Goal: Communication & Community: Connect with others

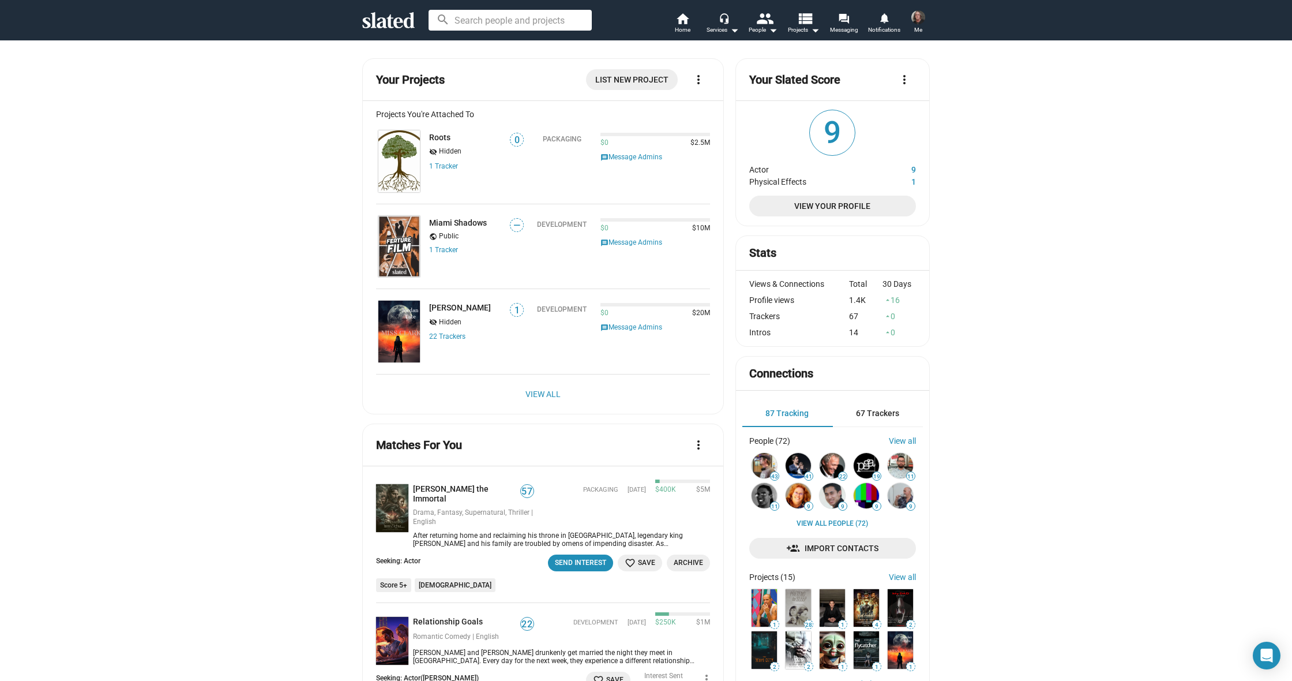
scroll to position [1240, 0]
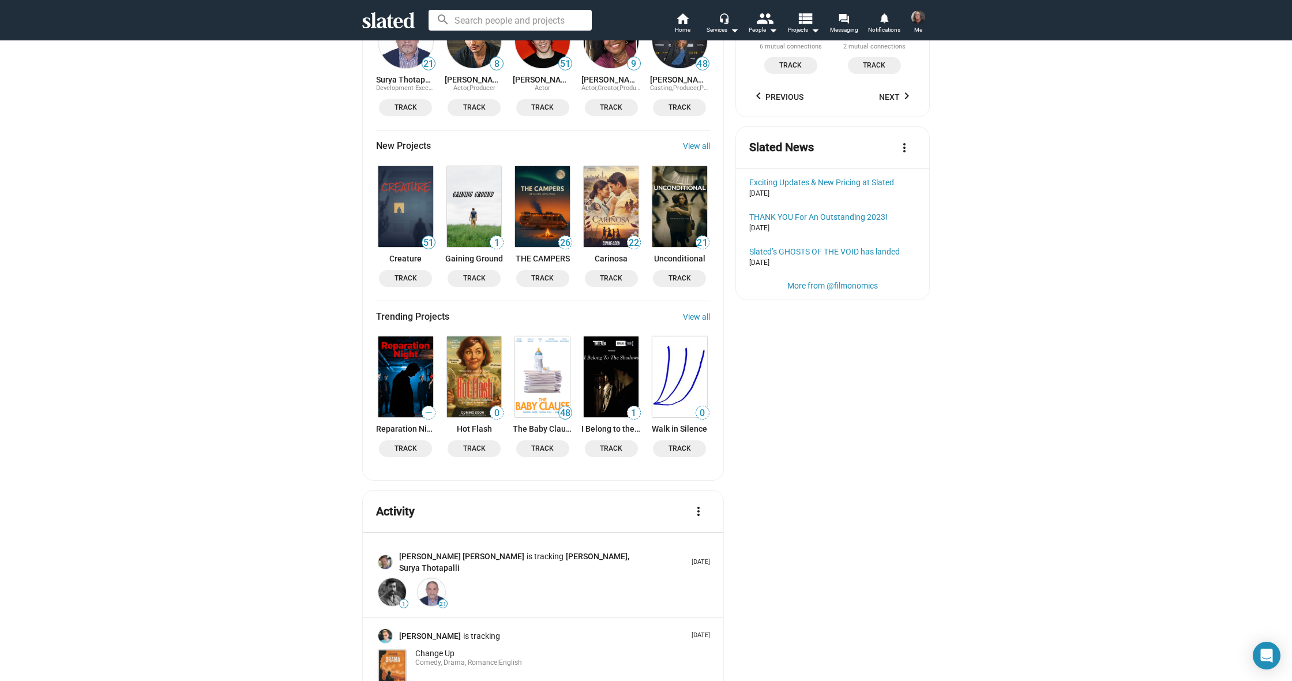
scroll to position [1255, 0]
click at [536, 179] on img at bounding box center [542, 207] width 55 height 81
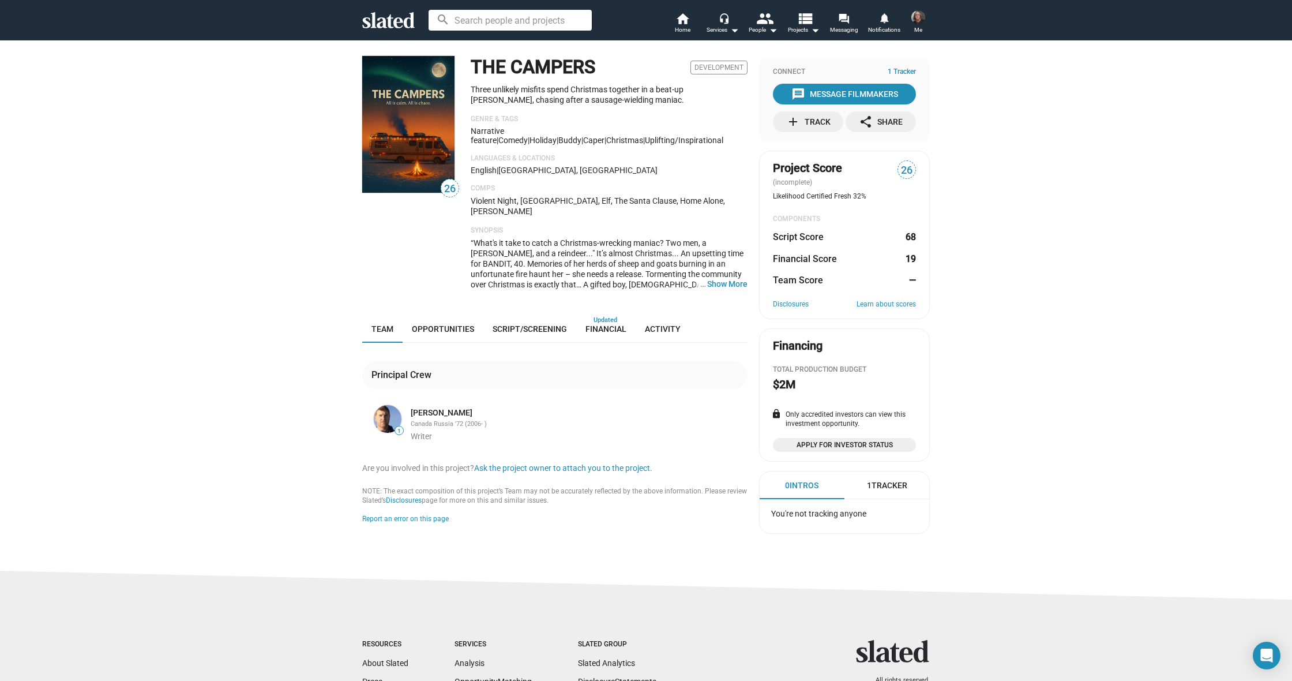
click at [730, 279] on button "… Show More" at bounding box center [727, 284] width 40 height 10
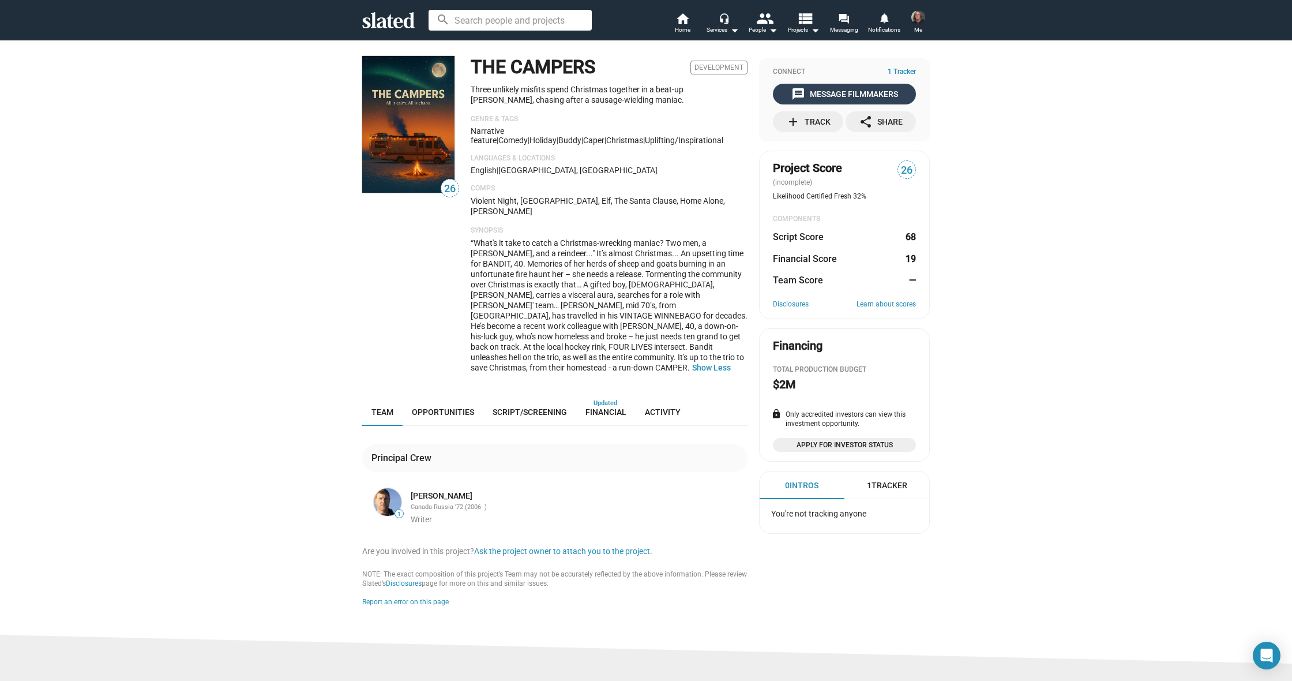
click at [823, 92] on div "message Message Filmmakers" at bounding box center [845, 94] width 107 height 21
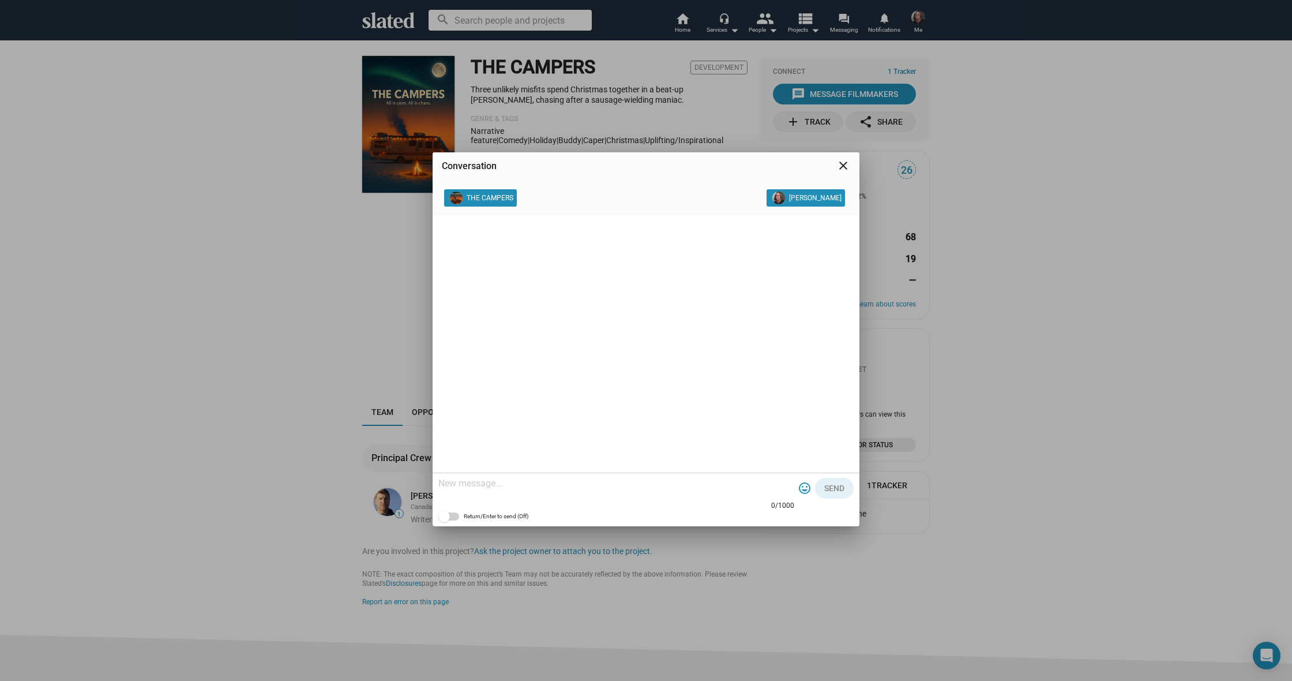
click at [223, 254] on div "Conversation close THE CAMPERS [PERSON_NAME] 0/1000 tag_faces Send Return/Enter…" at bounding box center [646, 340] width 1292 height 681
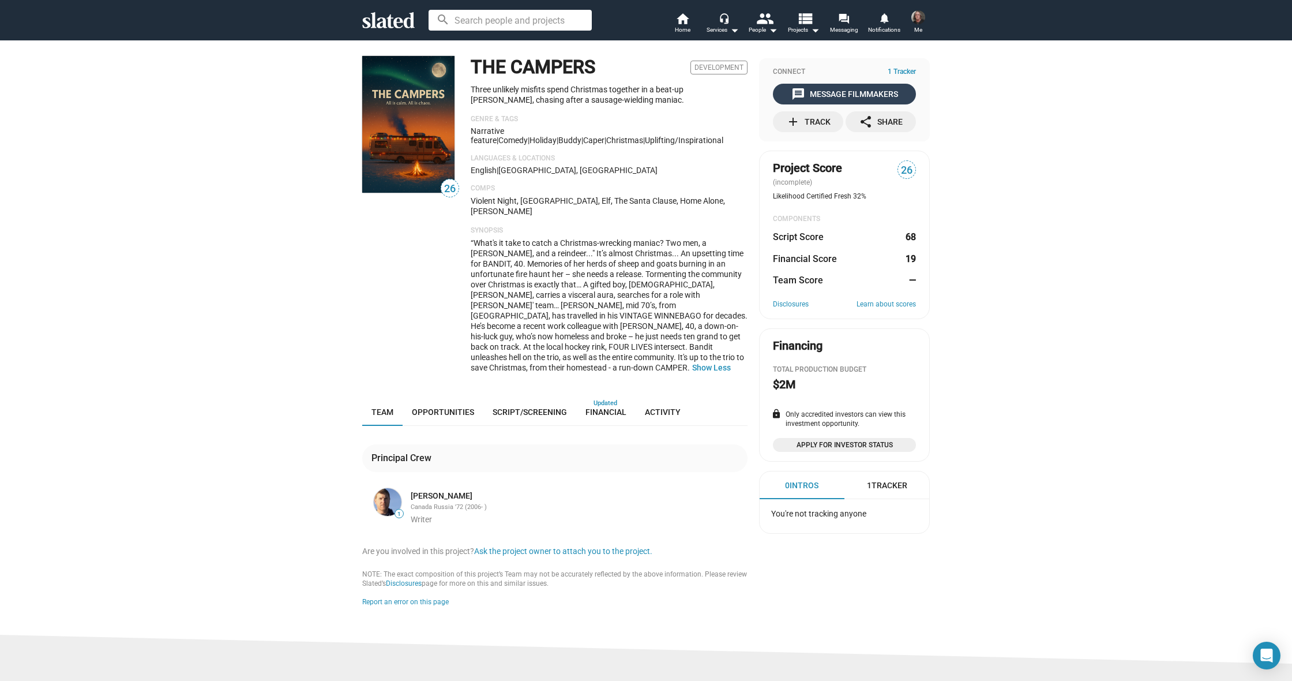
click at [827, 89] on div "message Message Filmmakers" at bounding box center [845, 94] width 107 height 21
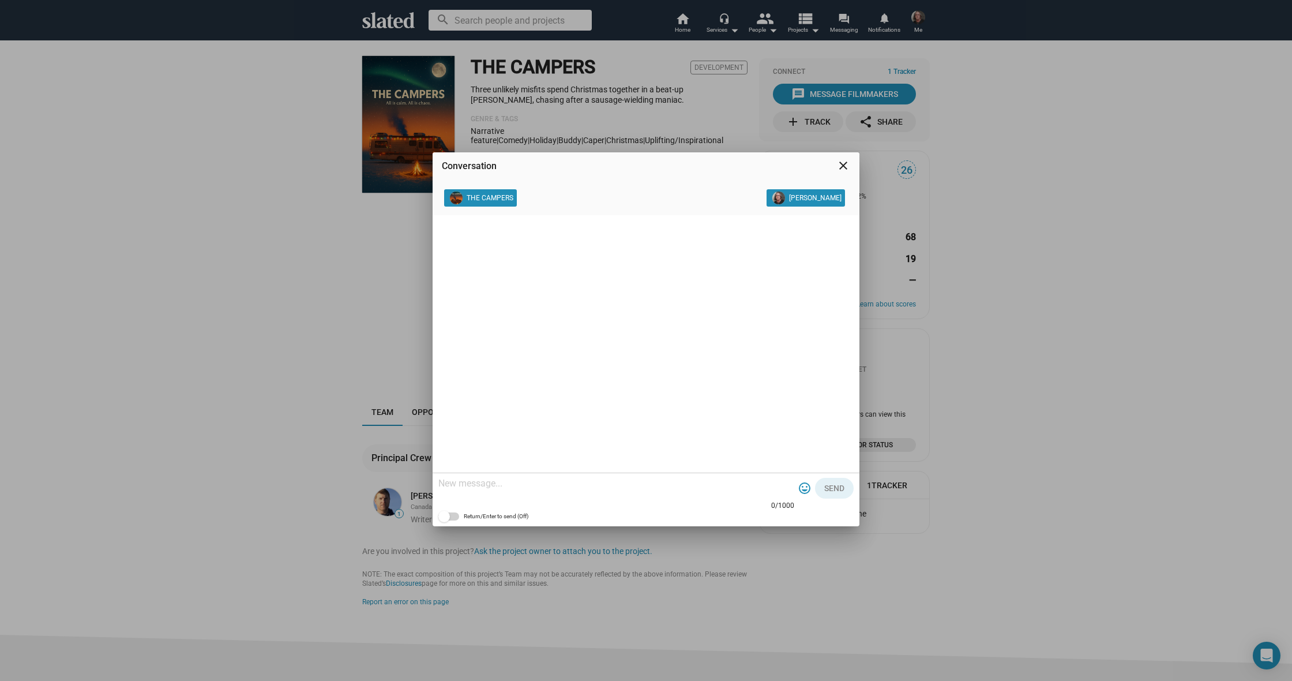
click at [494, 481] on textarea at bounding box center [616, 484] width 356 height 12
paste textarea "Lorem , I'd Sita Consec, Adipi / E’s doei te incidid utla etd, M aliq enimadmin…"
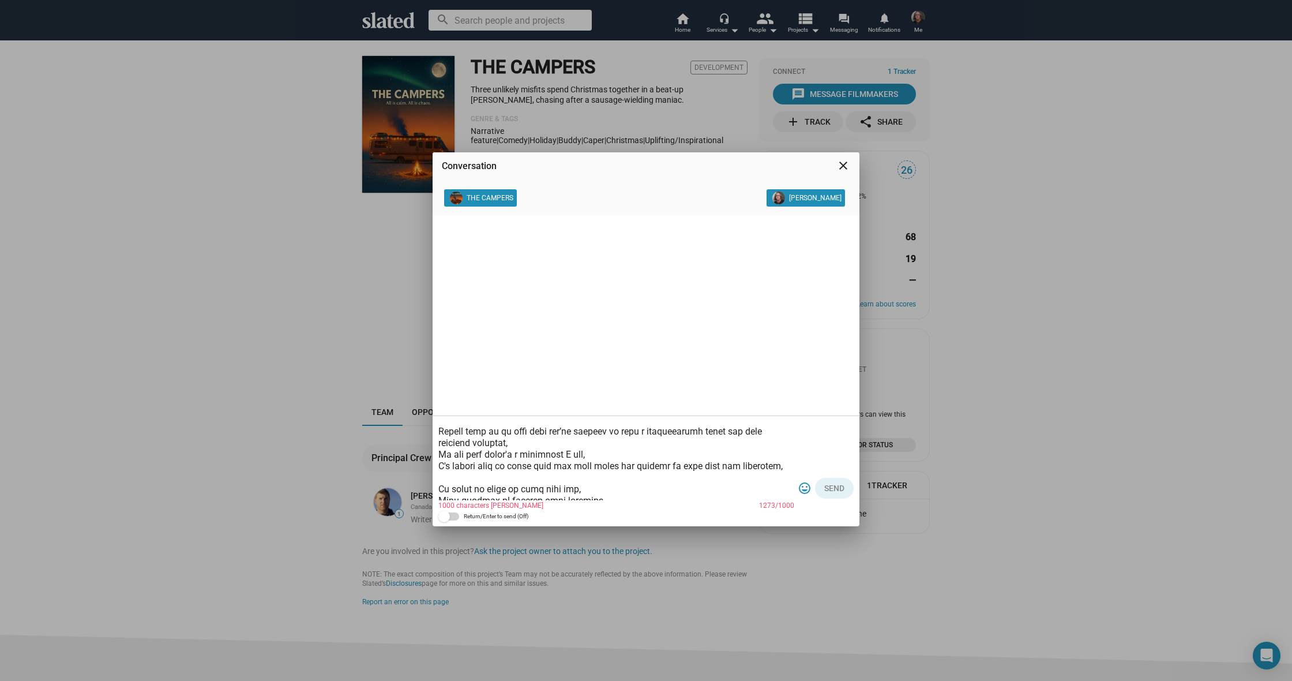
scroll to position [168, 0]
drag, startPoint x: 767, startPoint y: 462, endPoint x: 447, endPoint y: 434, distance: 322.0
click at [436, 433] on div "1000 characters max 1273/1000 tag_faces Send Return/Enter to send (Off)" at bounding box center [646, 471] width 427 height 110
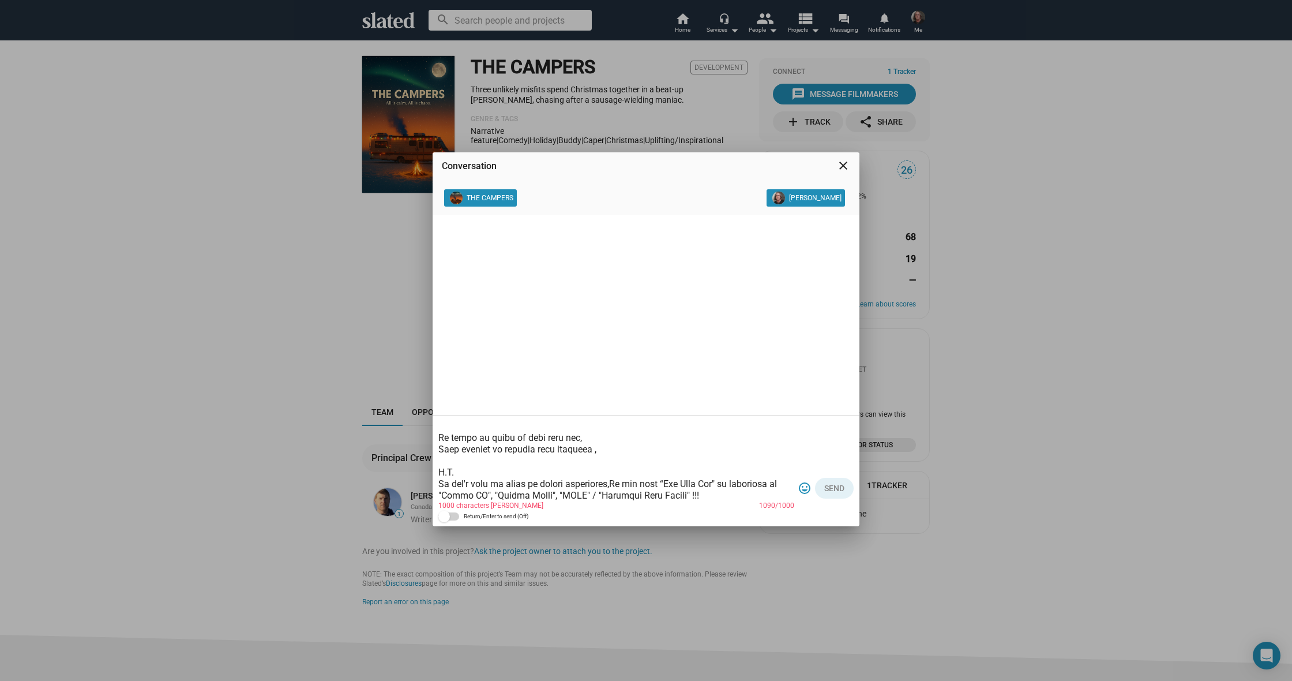
scroll to position [149, 0]
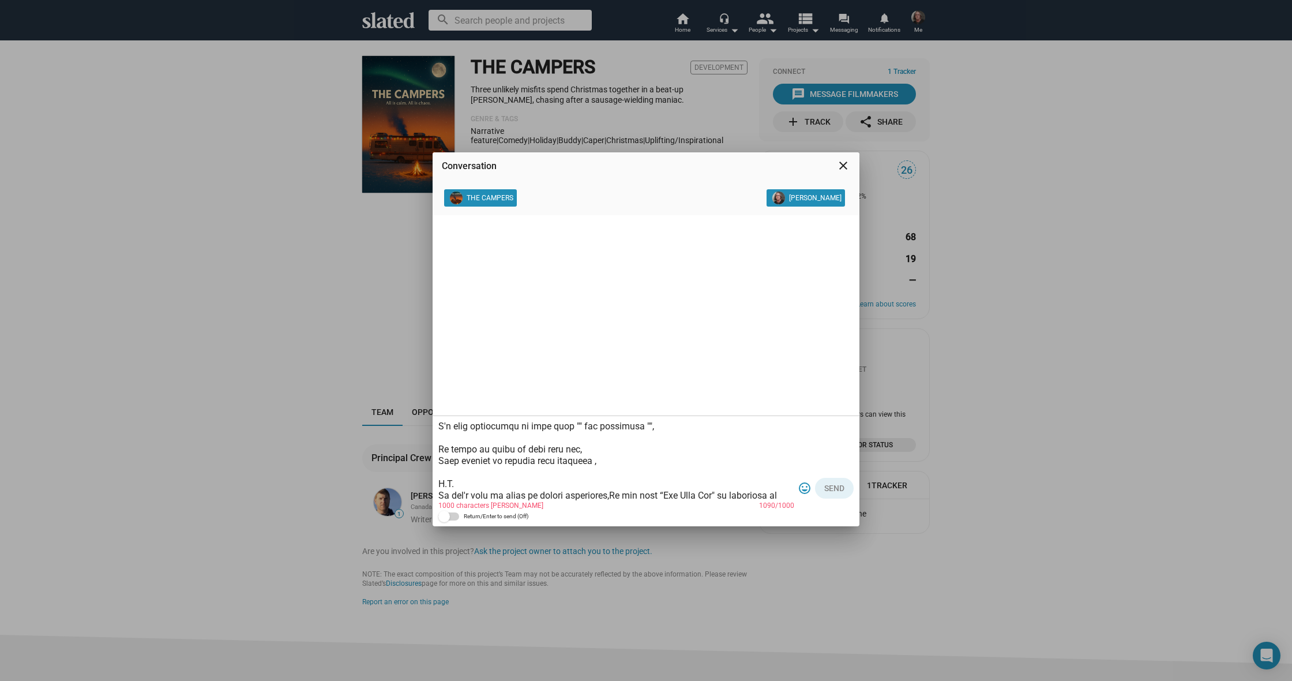
drag, startPoint x: 566, startPoint y: 425, endPoint x: 579, endPoint y: 431, distance: 13.9
click at [566, 425] on textarea at bounding box center [616, 459] width 356 height 81
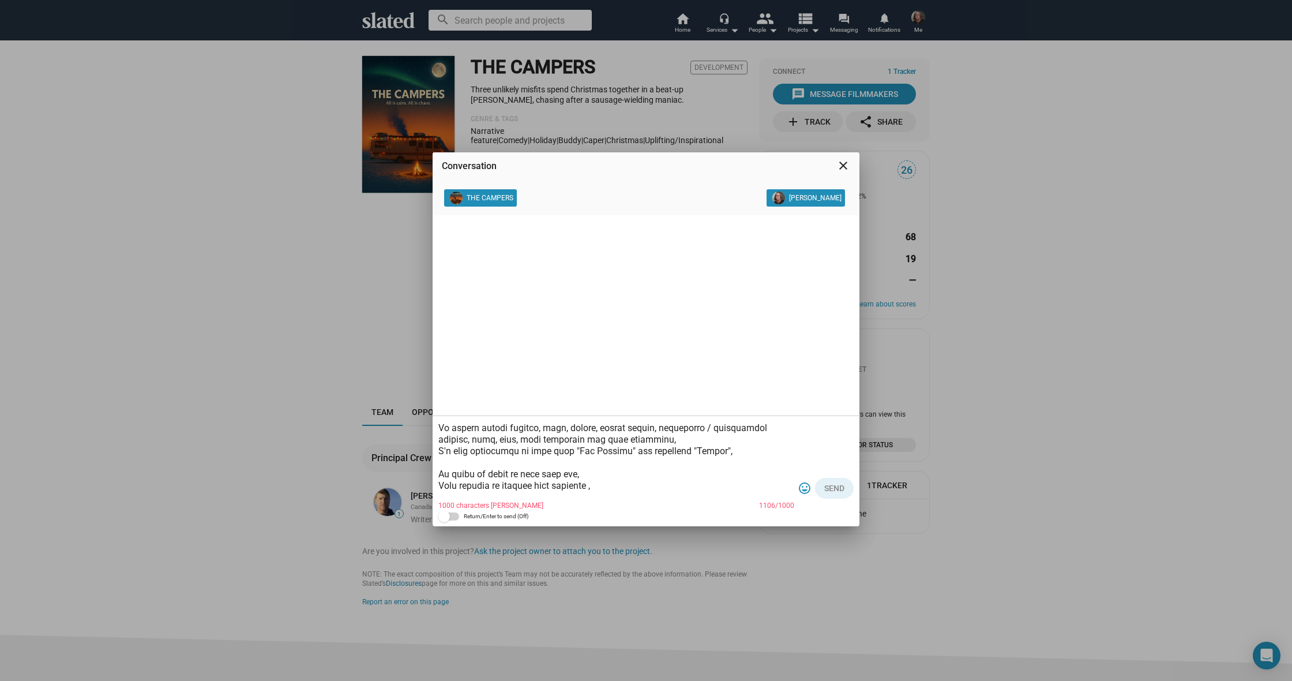
scroll to position [123, 0]
drag, startPoint x: 595, startPoint y: 489, endPoint x: 605, endPoint y: 490, distance: 9.2
click at [595, 489] on textarea at bounding box center [616, 459] width 356 height 81
drag, startPoint x: 717, startPoint y: 449, endPoint x: 569, endPoint y: 453, distance: 147.8
click at [564, 452] on textarea at bounding box center [616, 459] width 356 height 81
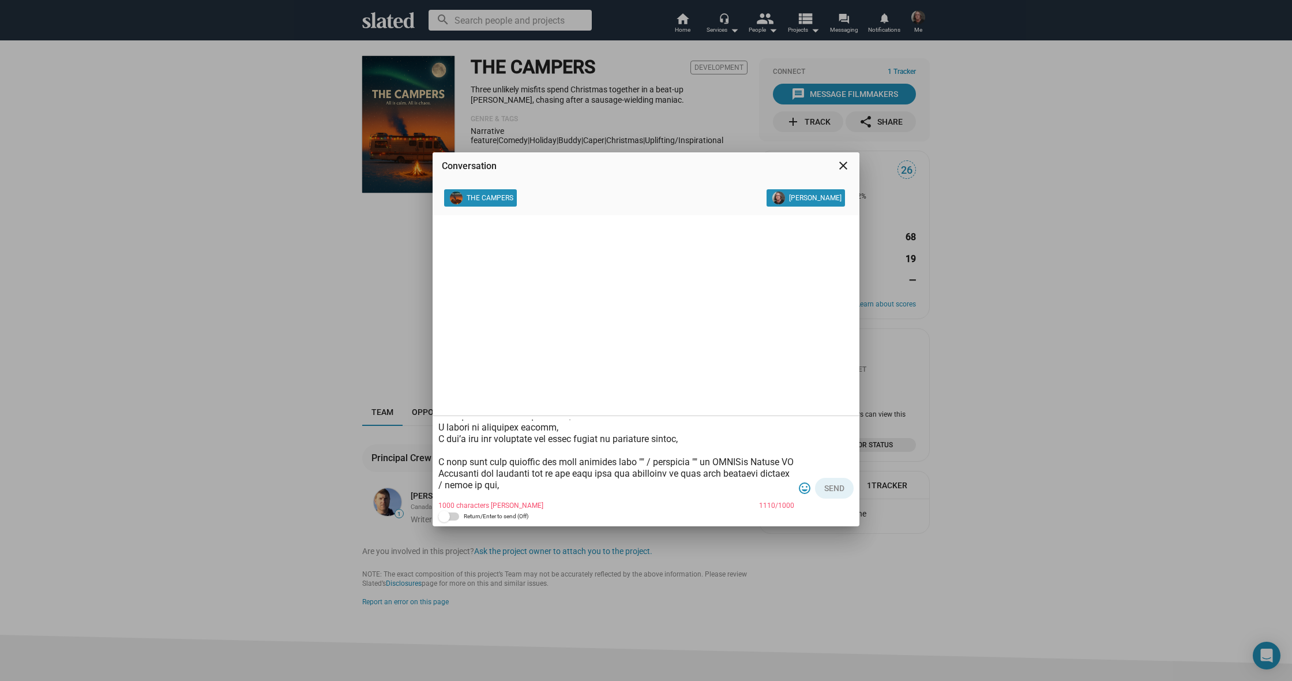
scroll to position [42, 0]
drag, startPoint x: 694, startPoint y: 462, endPoint x: 637, endPoint y: 461, distance: 57.1
click at [635, 462] on textarea at bounding box center [616, 459] width 356 height 81
paste textarea "The Campers" and character "Bandit"
drag, startPoint x: 558, startPoint y: 475, endPoint x: 520, endPoint y: 475, distance: 37.5
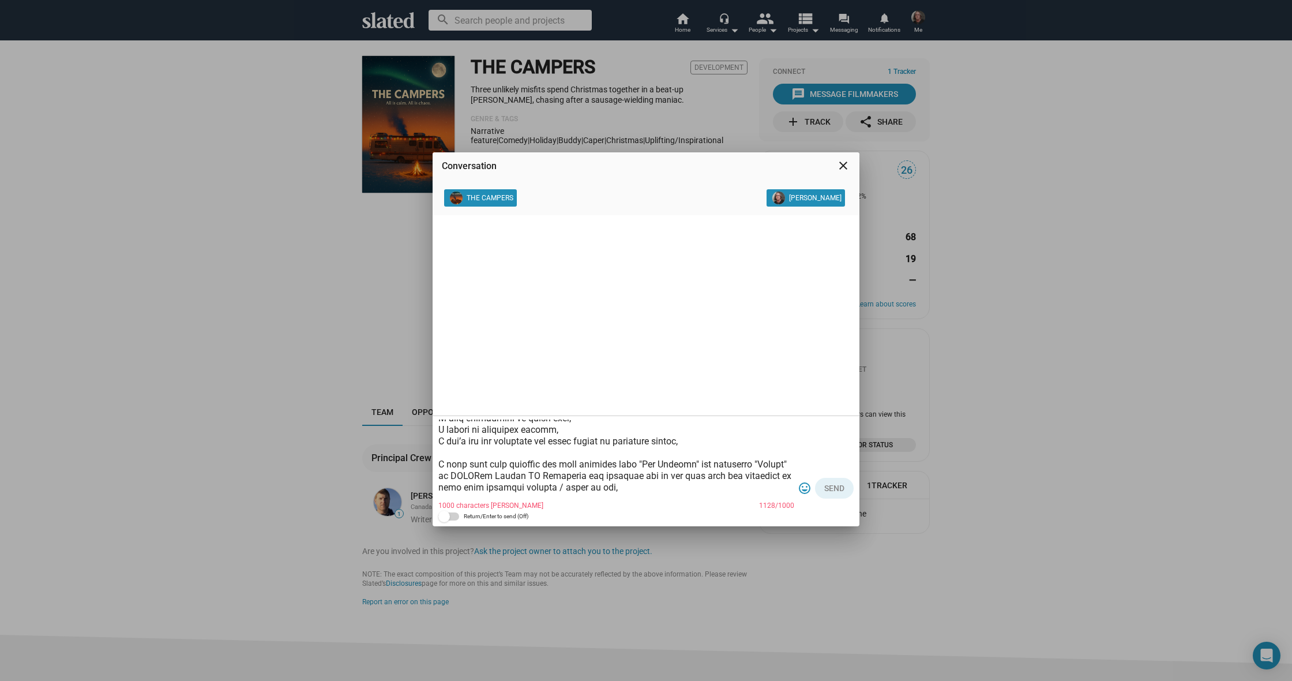
click at [520, 475] on textarea at bounding box center [616, 459] width 356 height 81
click at [487, 475] on textarea at bounding box center [616, 459] width 356 height 81
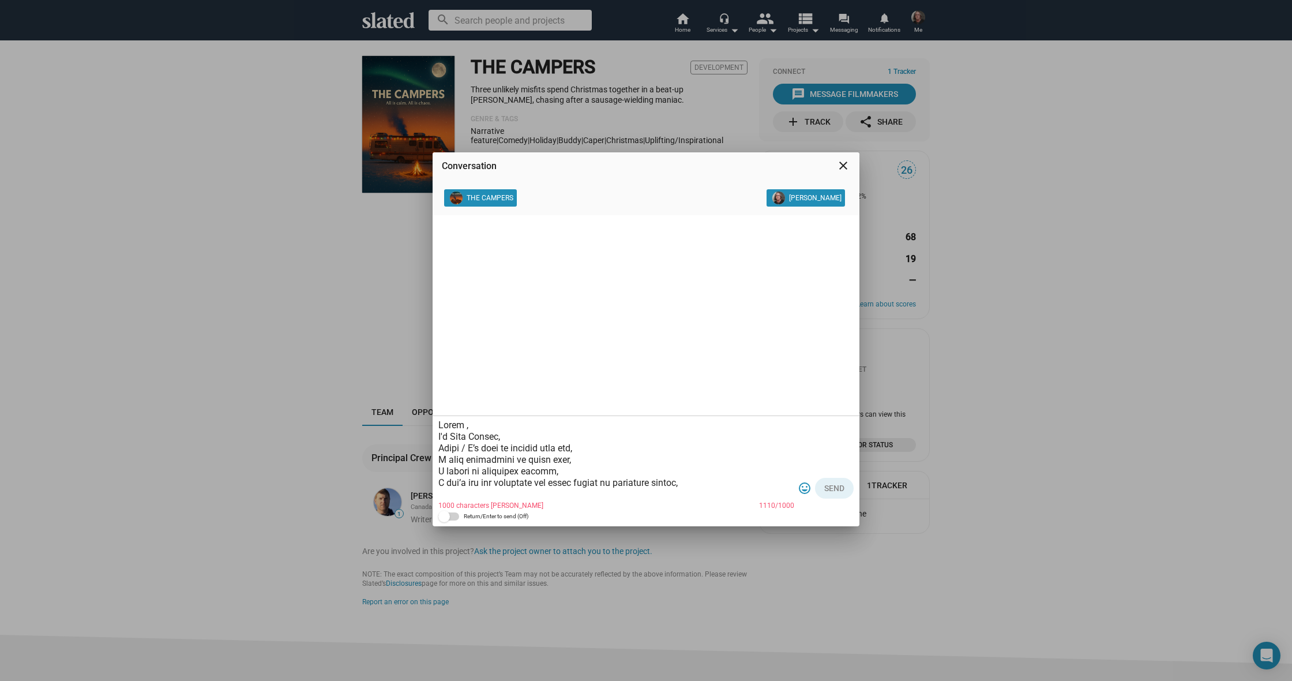
scroll to position [0, 0]
drag, startPoint x: 461, startPoint y: 428, endPoint x: 473, endPoint y: 430, distance: 11.9
click at [463, 428] on textarea at bounding box center [616, 459] width 356 height 81
drag, startPoint x: 469, startPoint y: 447, endPoint x: 481, endPoint y: 451, distance: 12.0
click at [473, 448] on textarea at bounding box center [616, 459] width 356 height 81
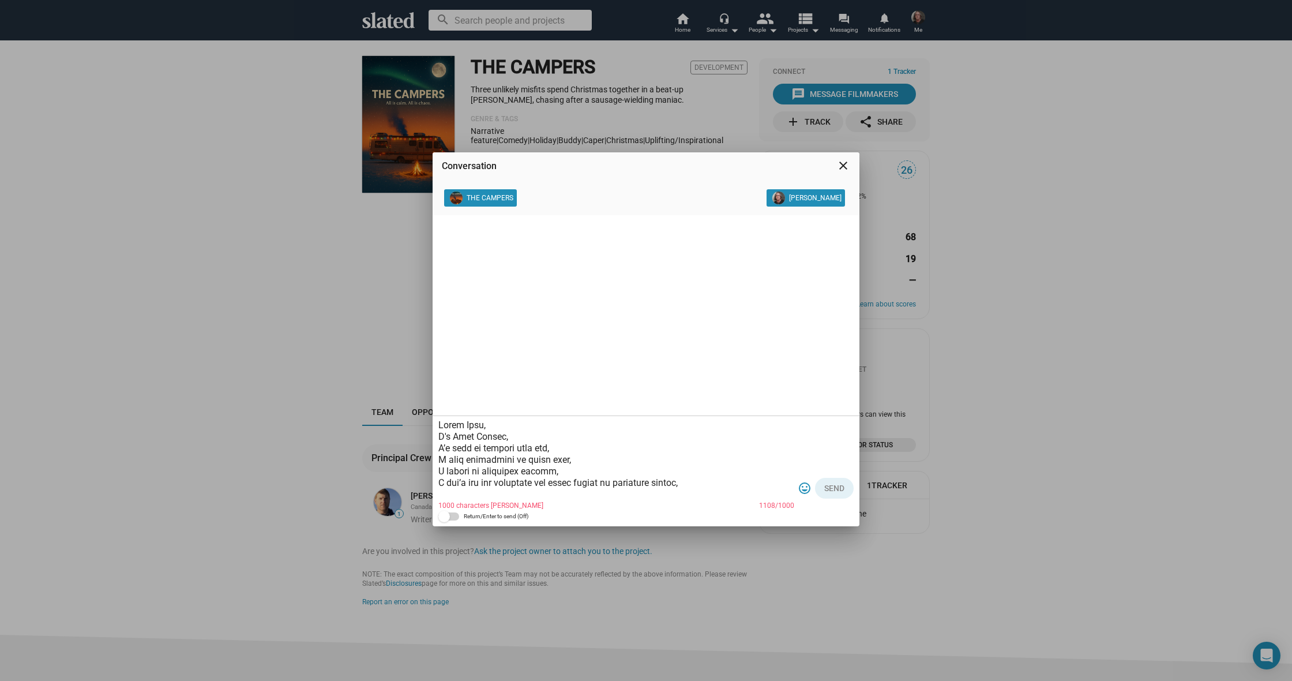
drag, startPoint x: 681, startPoint y: 482, endPoint x: 445, endPoint y: 479, distance: 235.4
click at [438, 478] on textarea at bounding box center [616, 459] width 356 height 81
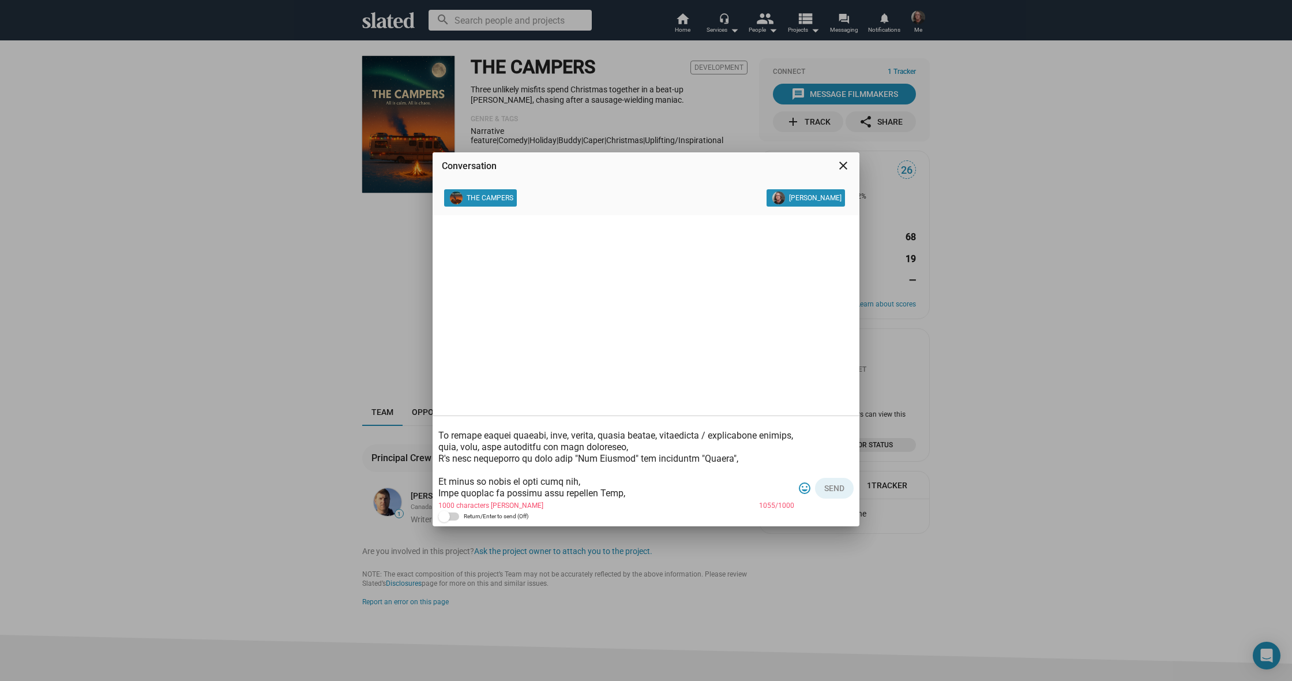
scroll to position [104, 0]
drag, startPoint x: 623, startPoint y: 447, endPoint x: 456, endPoint y: 439, distance: 166.9
click at [456, 439] on textarea at bounding box center [616, 459] width 356 height 81
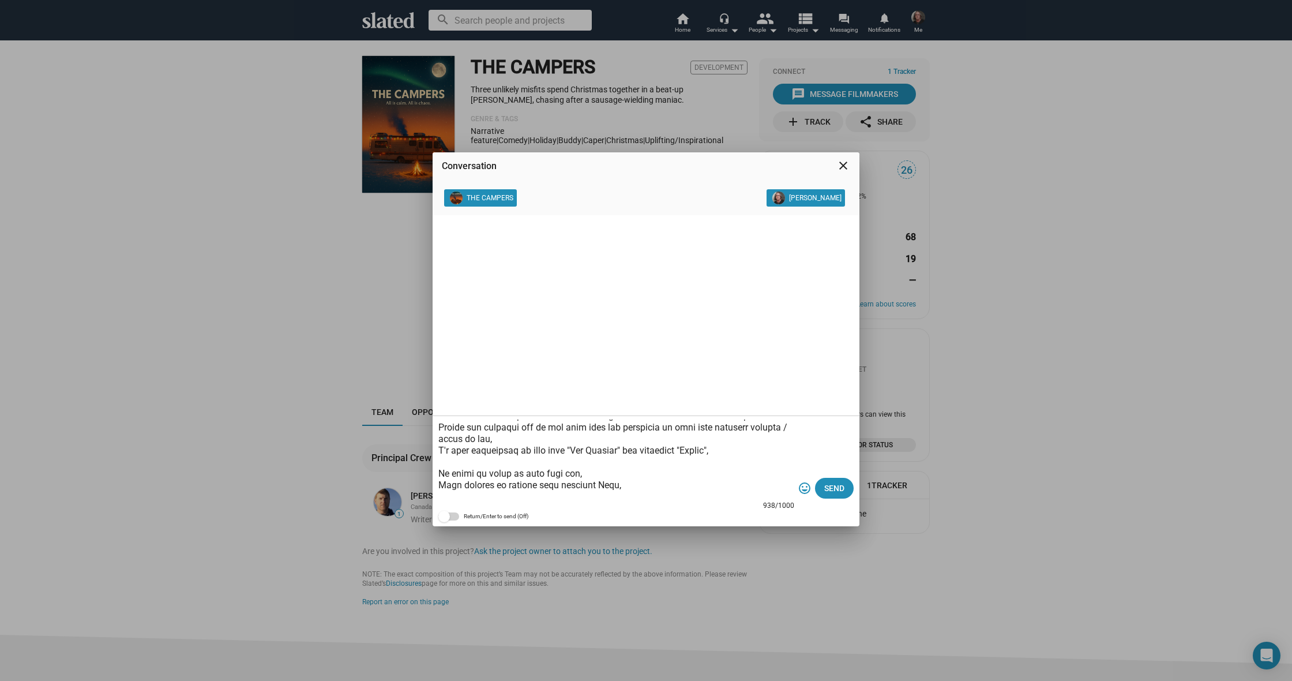
scroll to position [76, 0]
click at [608, 487] on textarea at bounding box center [616, 459] width 356 height 81
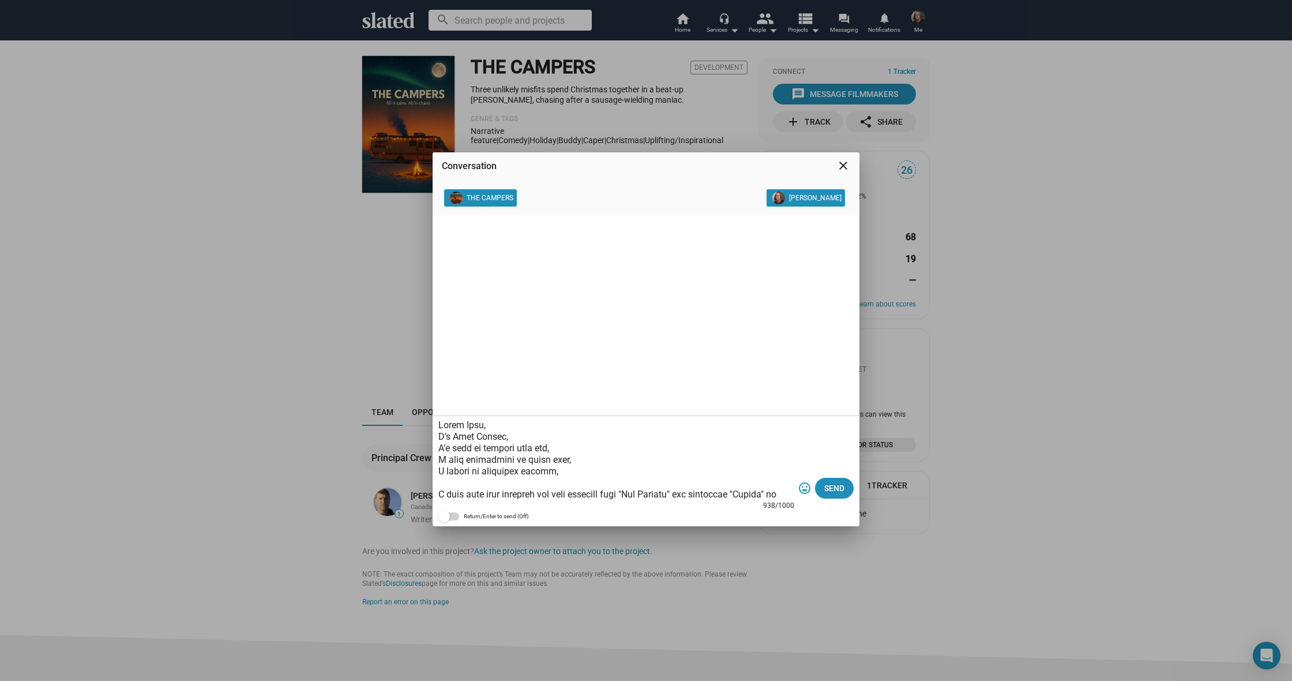
scroll to position [0, 0]
click at [646, 451] on textarea at bounding box center [616, 459] width 356 height 81
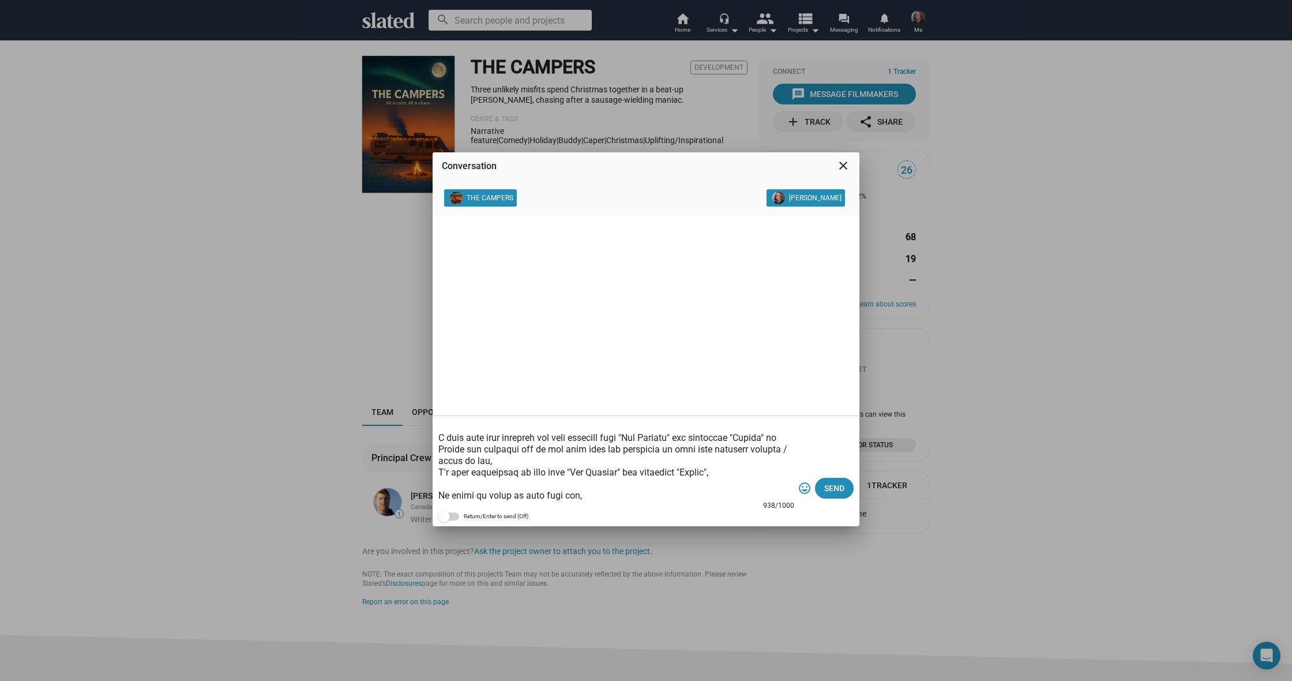
scroll to position [56, 0]
drag, startPoint x: 534, startPoint y: 461, endPoint x: 457, endPoint y: 449, distance: 77.6
click at [455, 449] on textarea at bounding box center [616, 459] width 356 height 81
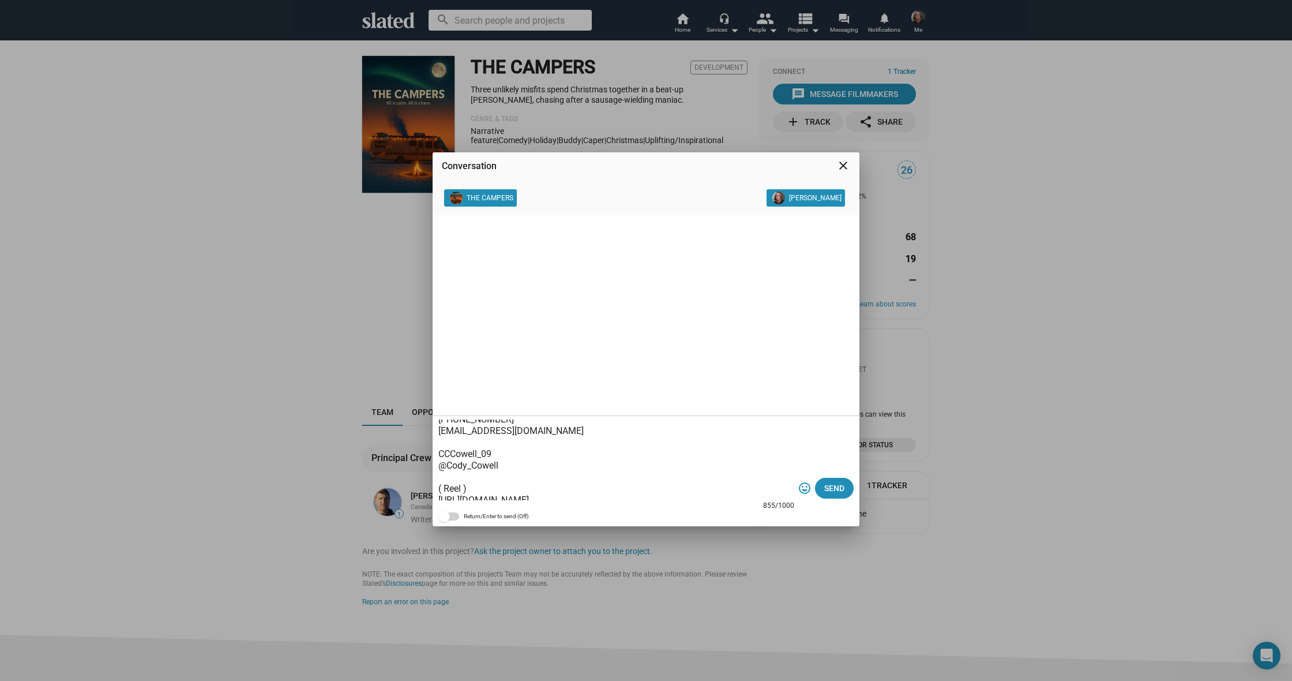
scroll to position [318, 0]
type textarea "Hello [PERSON_NAME], I'm [PERSON_NAME], I’d like to connect with you, I hope ev…"
click at [833, 483] on span "Send" at bounding box center [834, 488] width 20 height 21
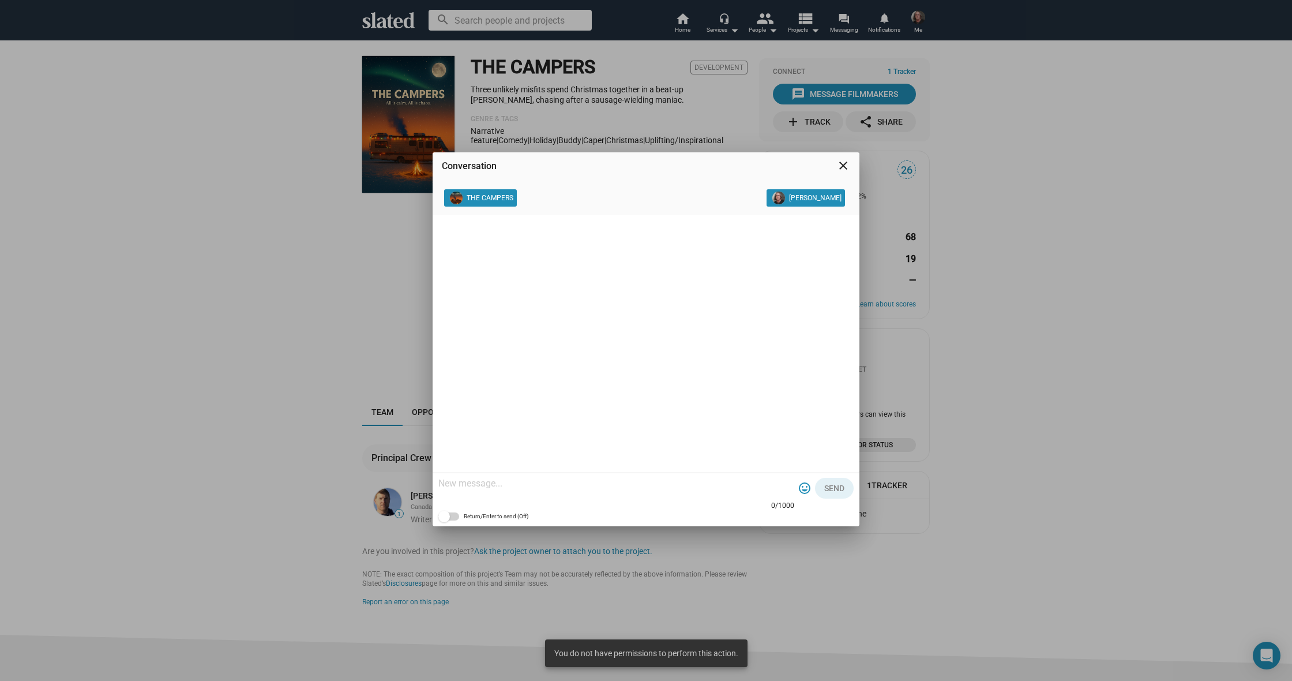
click at [267, 342] on div "Conversation close THE CAMPERS [PERSON_NAME] 0/1000 tag_faces Send Return/Enter…" at bounding box center [646, 340] width 1292 height 681
